Goal: Find specific page/section: Find specific page/section

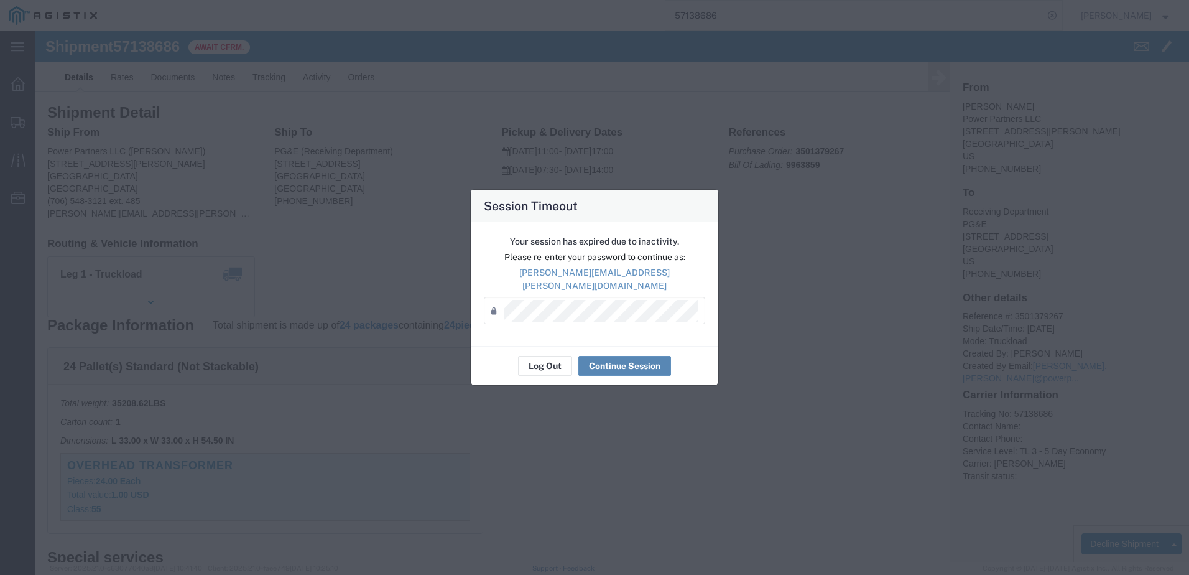
click at [610, 367] on button "Continue Session" at bounding box center [624, 366] width 93 height 20
